Goal: Use online tool/utility: Use online tool/utility

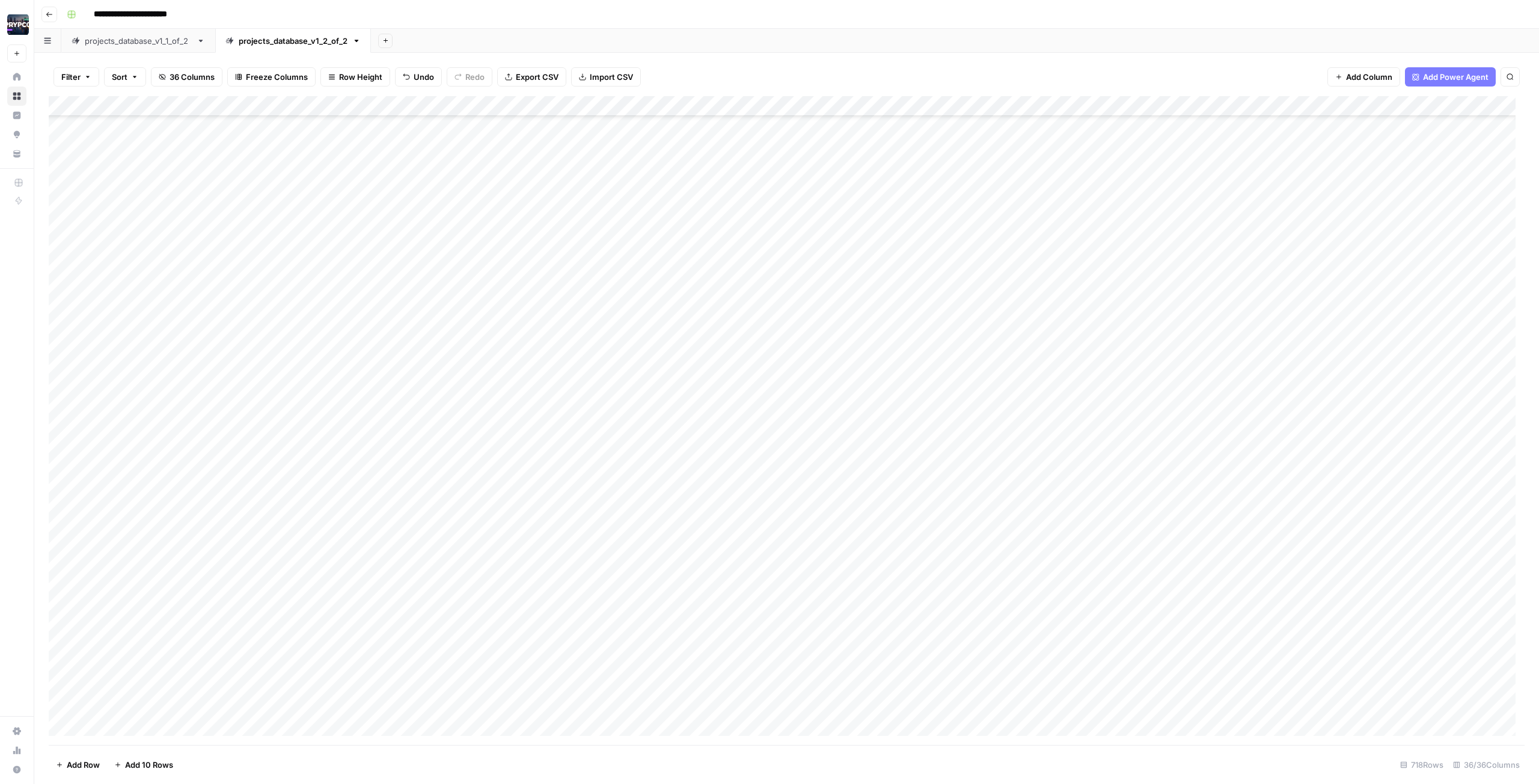
scroll to position [14066, 0]
click at [206, 400] on div "Add Column" at bounding box center [786, 421] width 1476 height 649
click at [206, 420] on div "Add Column" at bounding box center [786, 421] width 1476 height 649
click at [209, 438] on div "Add Column" at bounding box center [786, 421] width 1476 height 649
click at [207, 460] on div "Add Column" at bounding box center [786, 421] width 1476 height 649
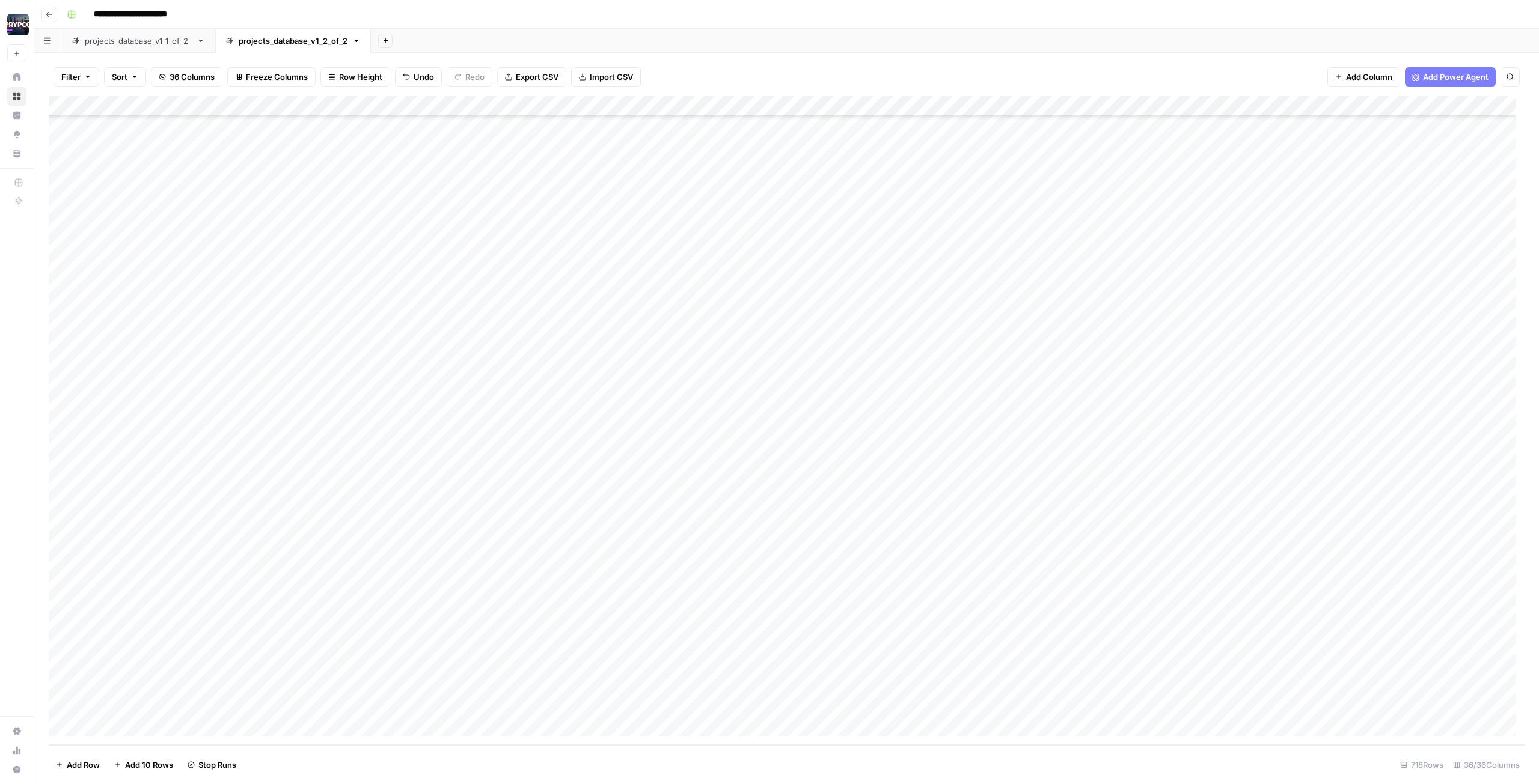
click at [207, 481] on div "Add Column" at bounding box center [786, 421] width 1476 height 649
click at [209, 504] on div "Add Column" at bounding box center [786, 421] width 1476 height 649
click at [209, 527] on div "Add Column" at bounding box center [786, 421] width 1476 height 649
click at [209, 545] on div "Add Column" at bounding box center [786, 421] width 1476 height 649
click at [209, 565] on div "Add Column" at bounding box center [786, 421] width 1476 height 649
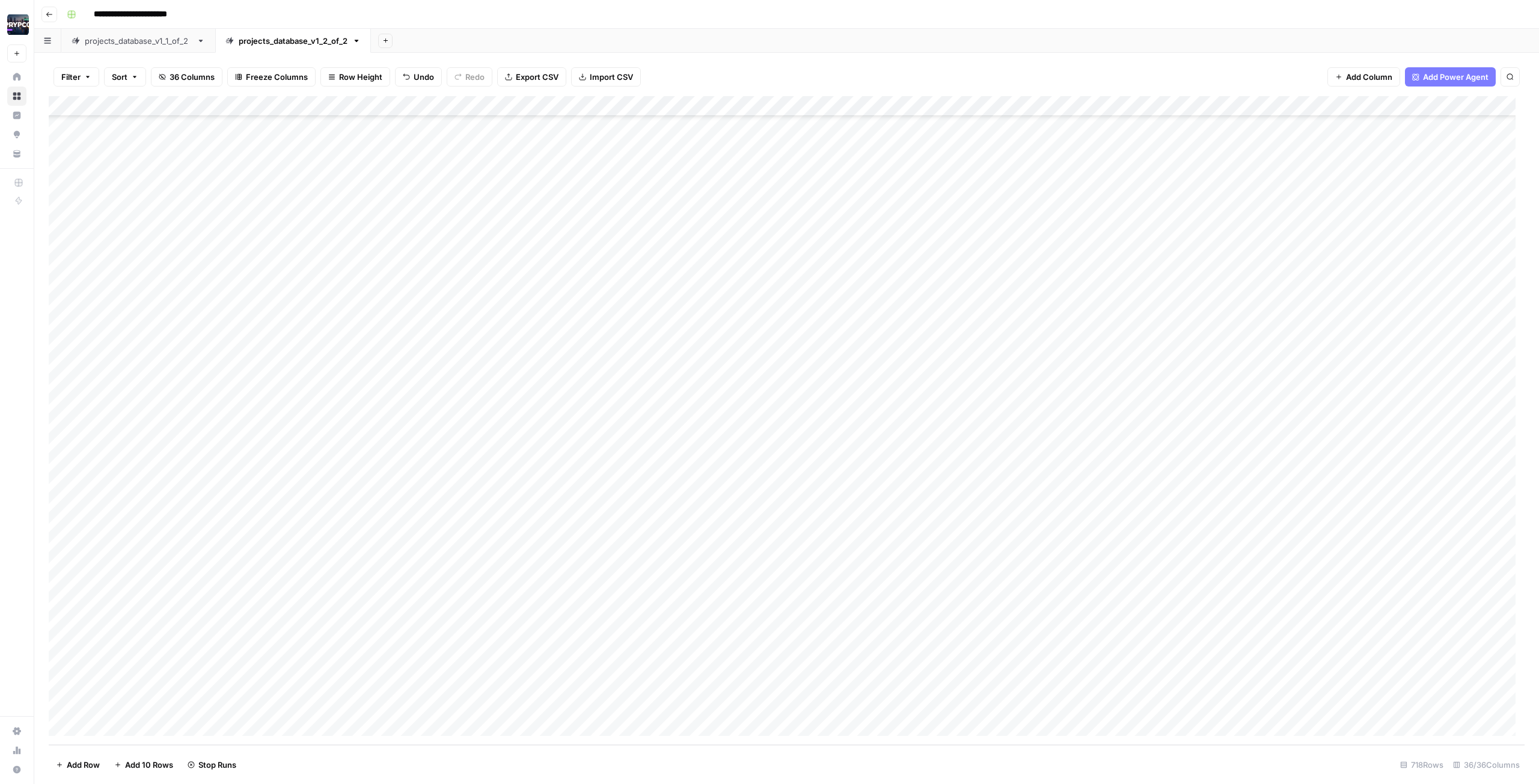
click at [209, 582] on div "Add Column" at bounding box center [786, 421] width 1476 height 649
click at [209, 599] on div "Add Column" at bounding box center [786, 421] width 1476 height 649
click at [209, 618] on div "Add Column" at bounding box center [786, 421] width 1476 height 649
click at [209, 644] on div "Add Column" at bounding box center [786, 421] width 1476 height 649
click at [208, 663] on div "Add Column" at bounding box center [786, 421] width 1476 height 649
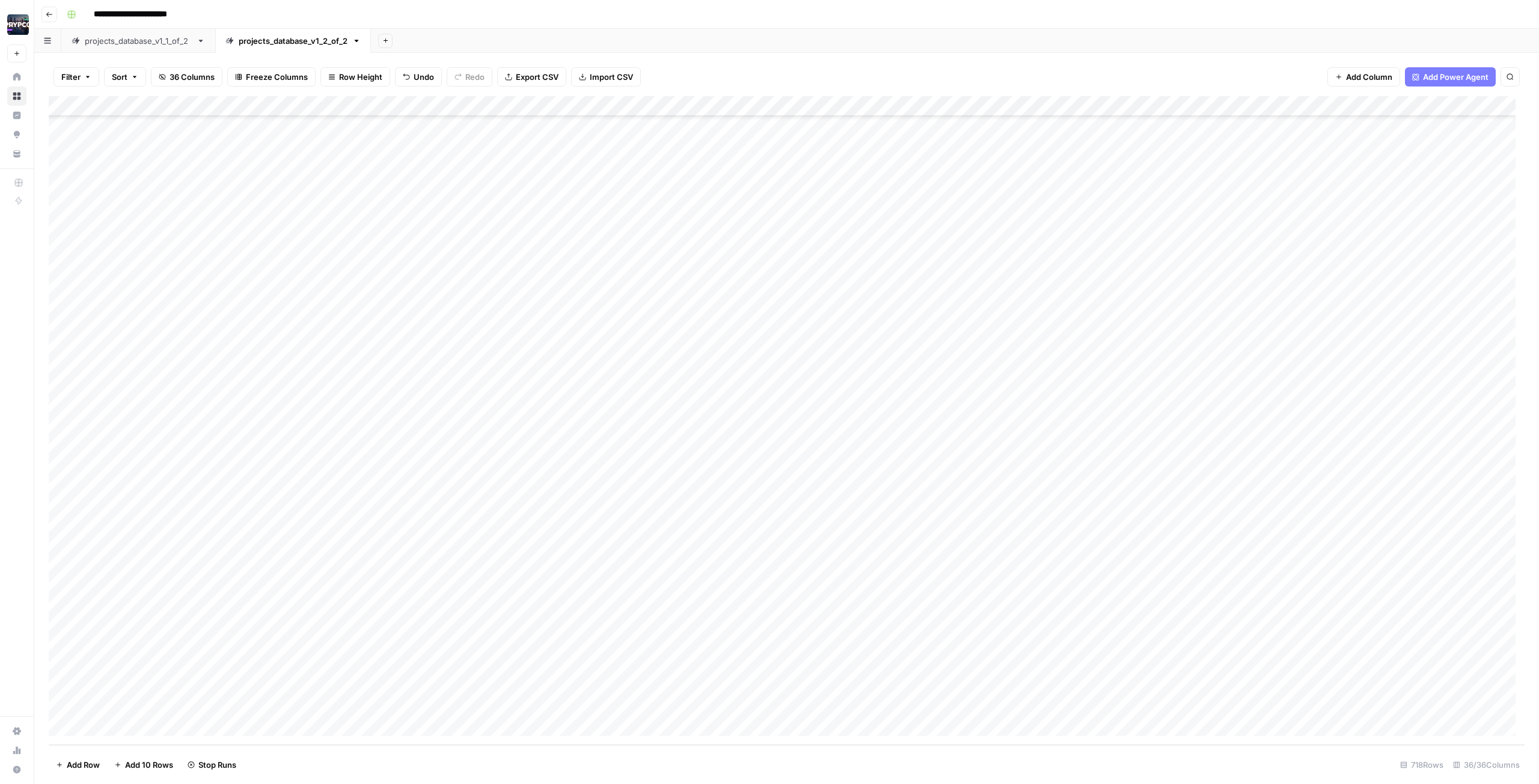
click at [207, 686] on div "Add Column" at bounding box center [786, 421] width 1476 height 649
click at [207, 703] on div "Add Column" at bounding box center [786, 421] width 1476 height 649
